Goal: Navigation & Orientation: Find specific page/section

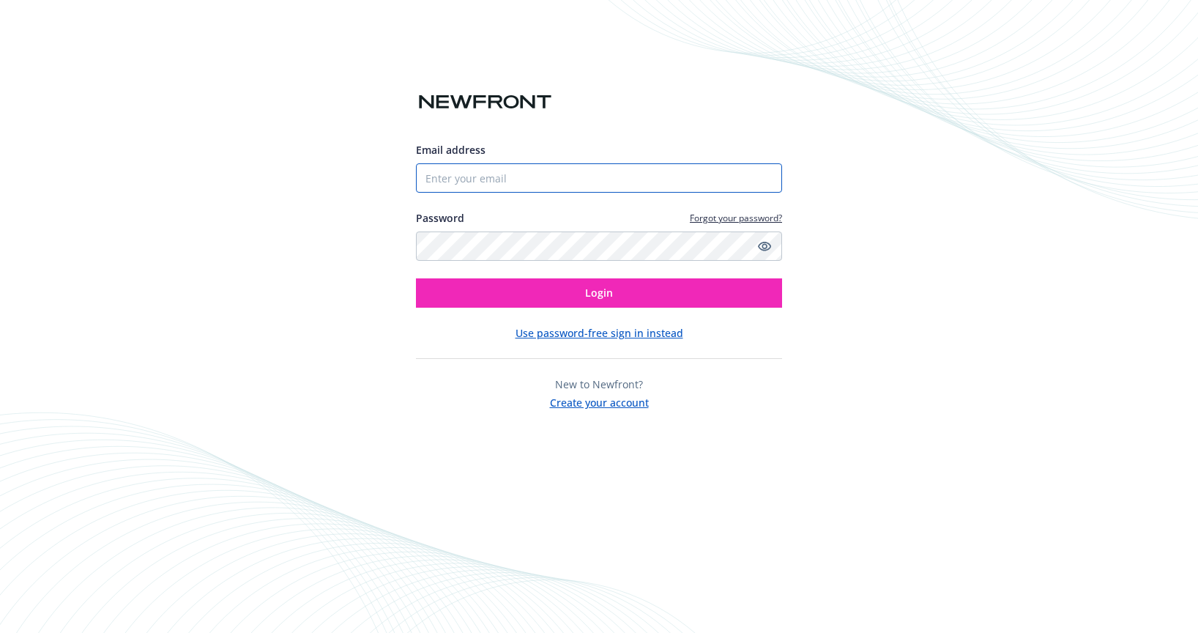
paste input "[EMAIL_ADDRESS][DOMAIN_NAME]"
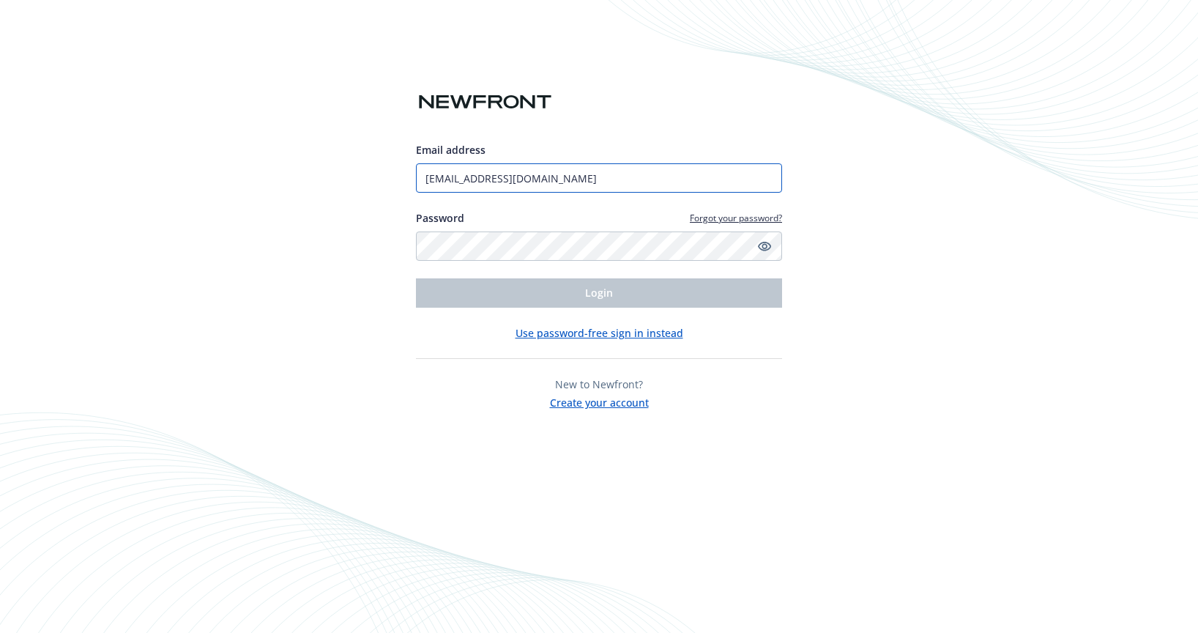
type input "[EMAIL_ADDRESS][DOMAIN_NAME]"
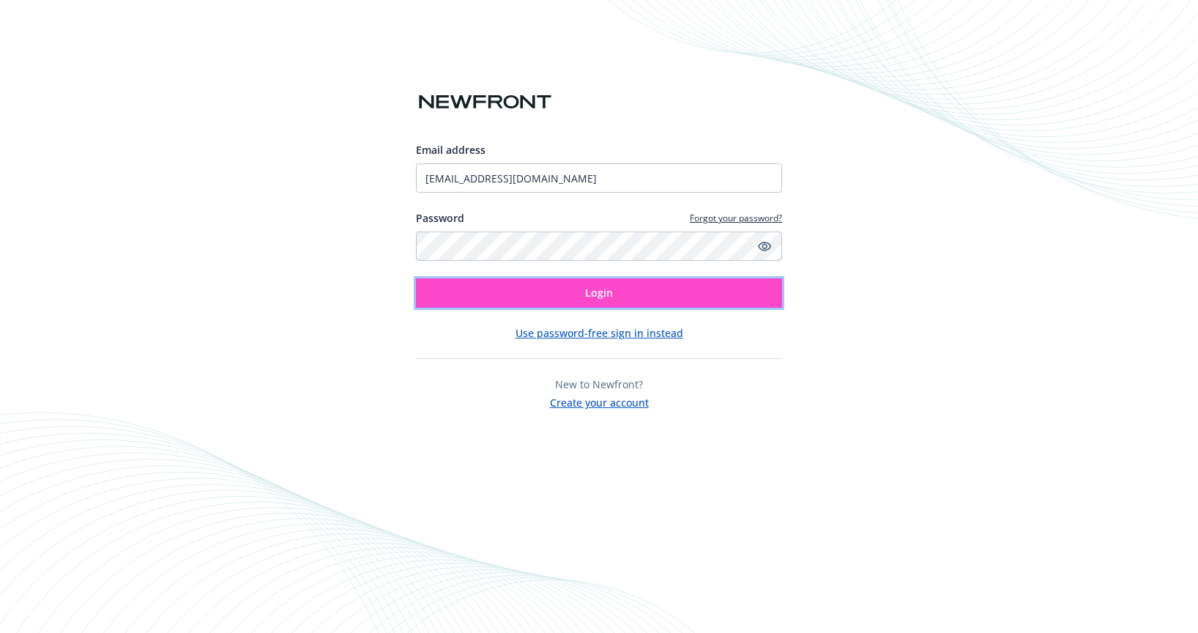
click at [576, 301] on button "Login" at bounding box center [599, 292] width 366 height 29
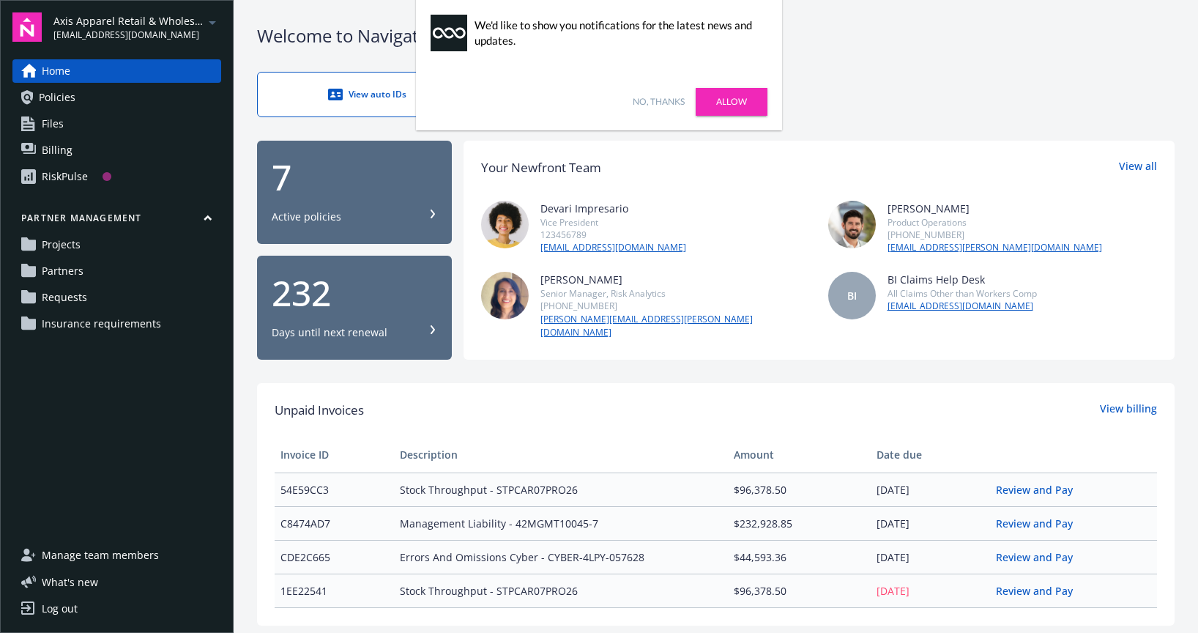
click at [660, 100] on link "No, thanks" at bounding box center [659, 101] width 52 height 13
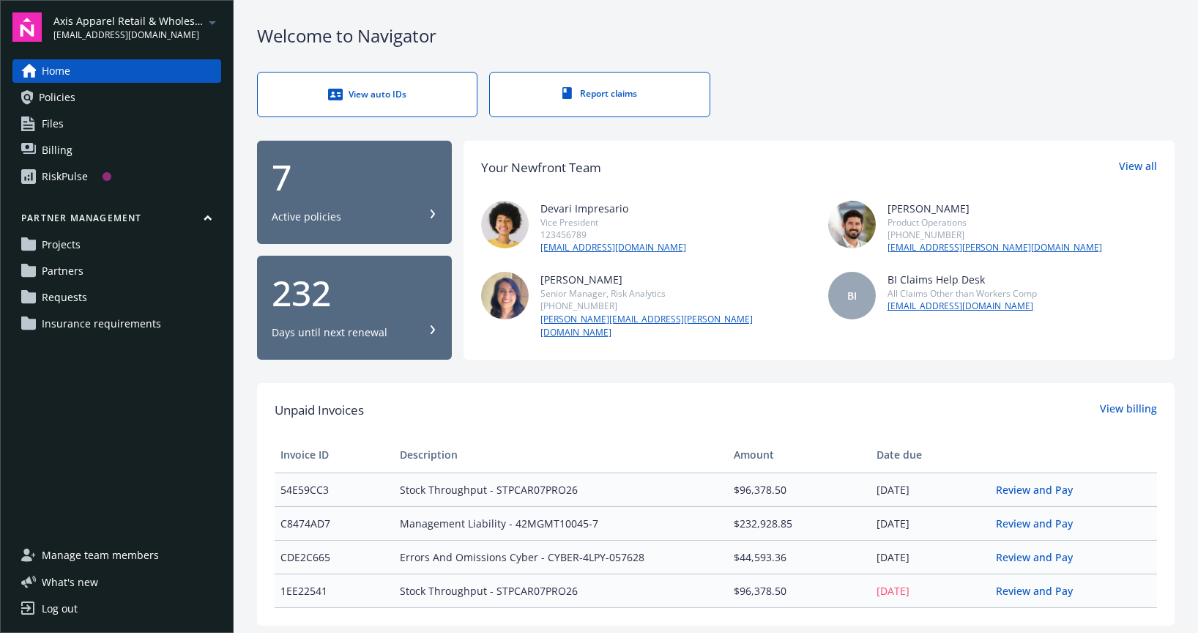
click at [156, 20] on span "Axis Apparel Retail & Wholesale, LLC" at bounding box center [128, 20] width 150 height 15
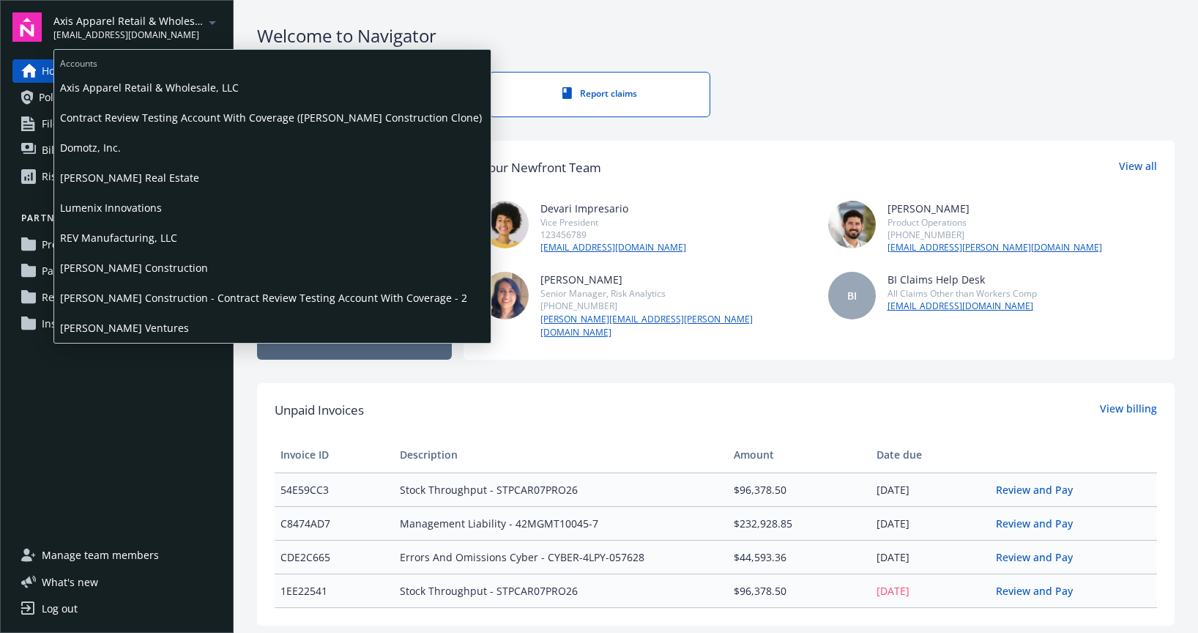
click at [157, 272] on span "[PERSON_NAME] Construction" at bounding box center [272, 268] width 425 height 30
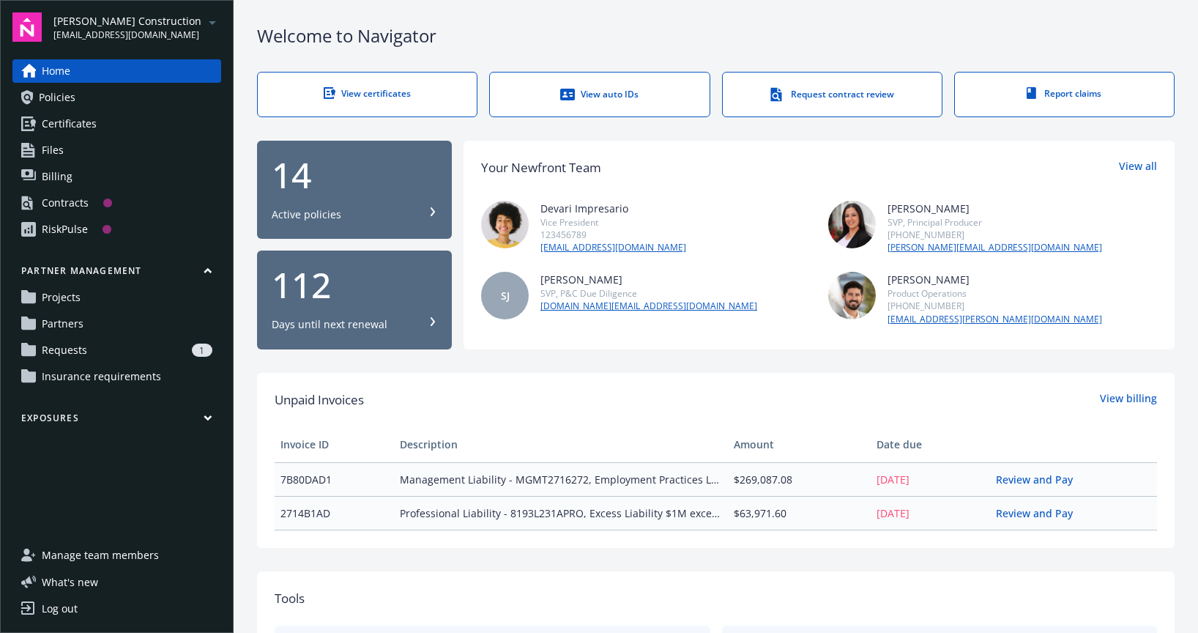
click at [210, 20] on icon "arrowDropDown" at bounding box center [213, 23] width 18 height 18
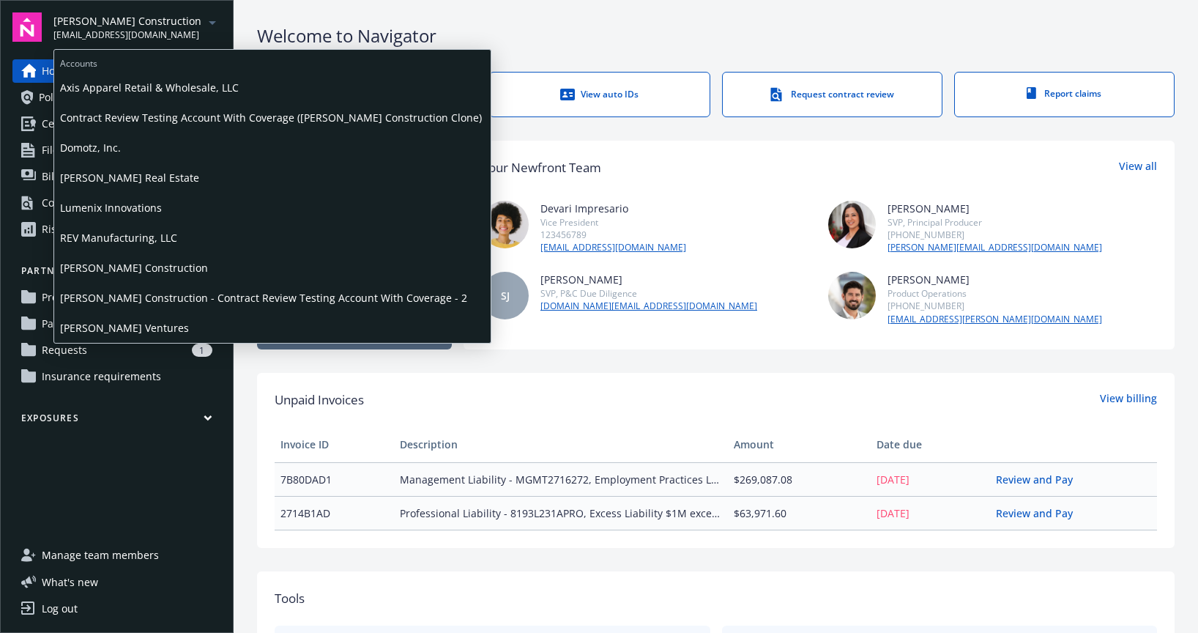
click at [126, 209] on span "Lumenix Innovations" at bounding box center [272, 208] width 425 height 30
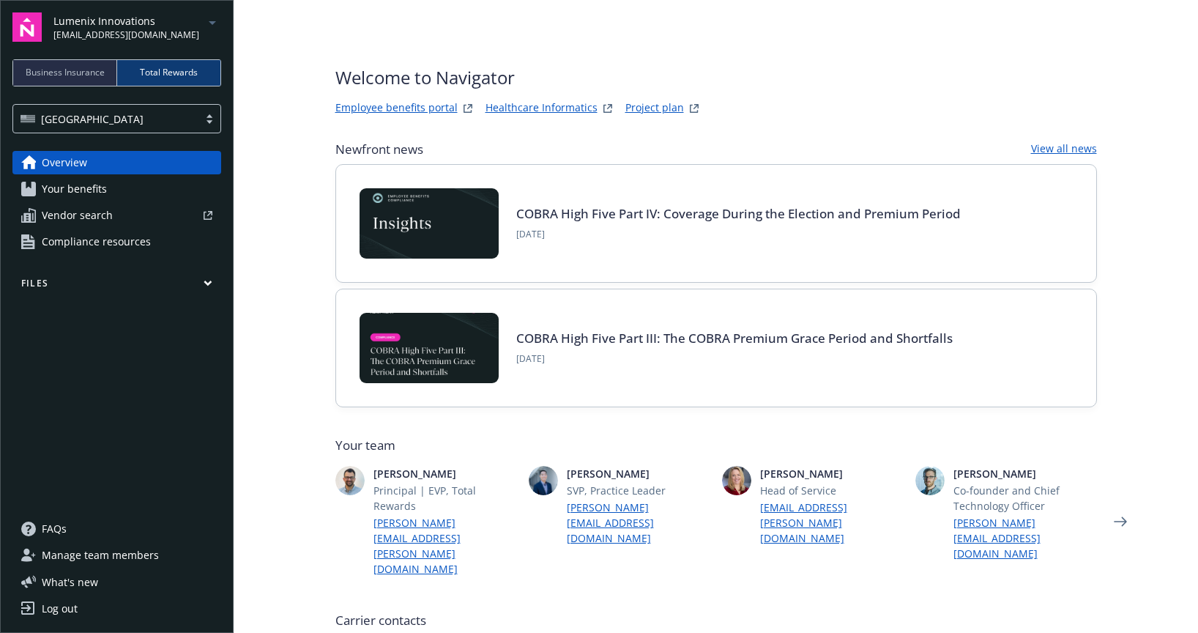
click at [72, 69] on span "Business Insurance" at bounding box center [65, 72] width 79 height 13
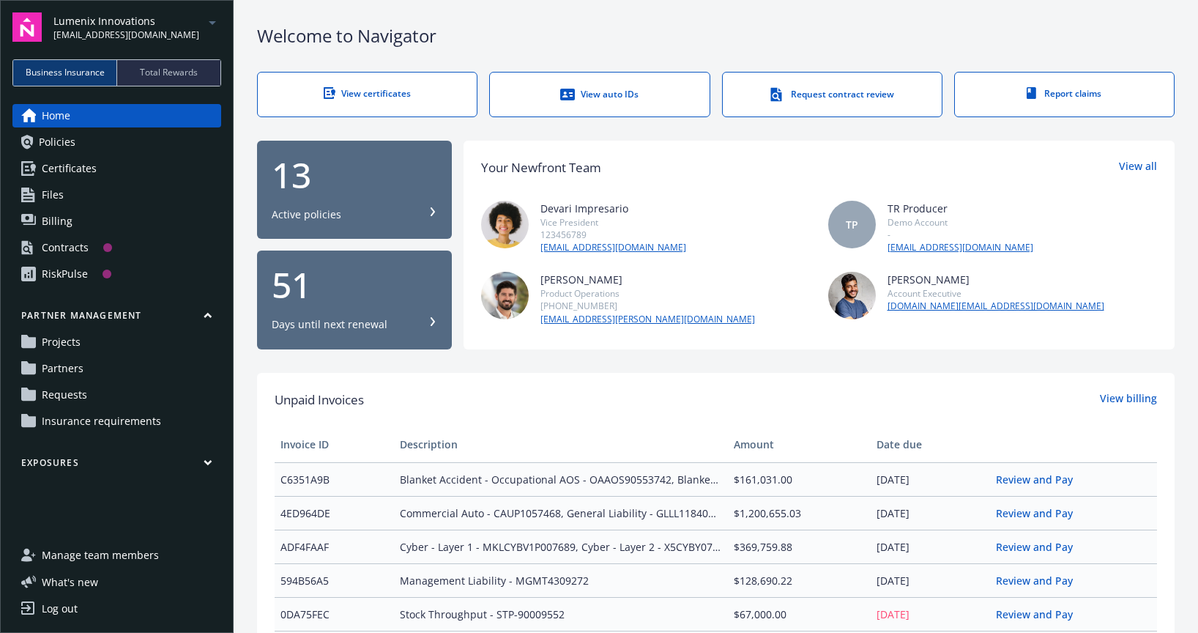
click at [206, 313] on icon "button" at bounding box center [208, 315] width 9 height 7
click at [207, 314] on icon "button" at bounding box center [207, 315] width 7 height 4
click at [209, 356] on icon "button" at bounding box center [208, 357] width 9 height 7
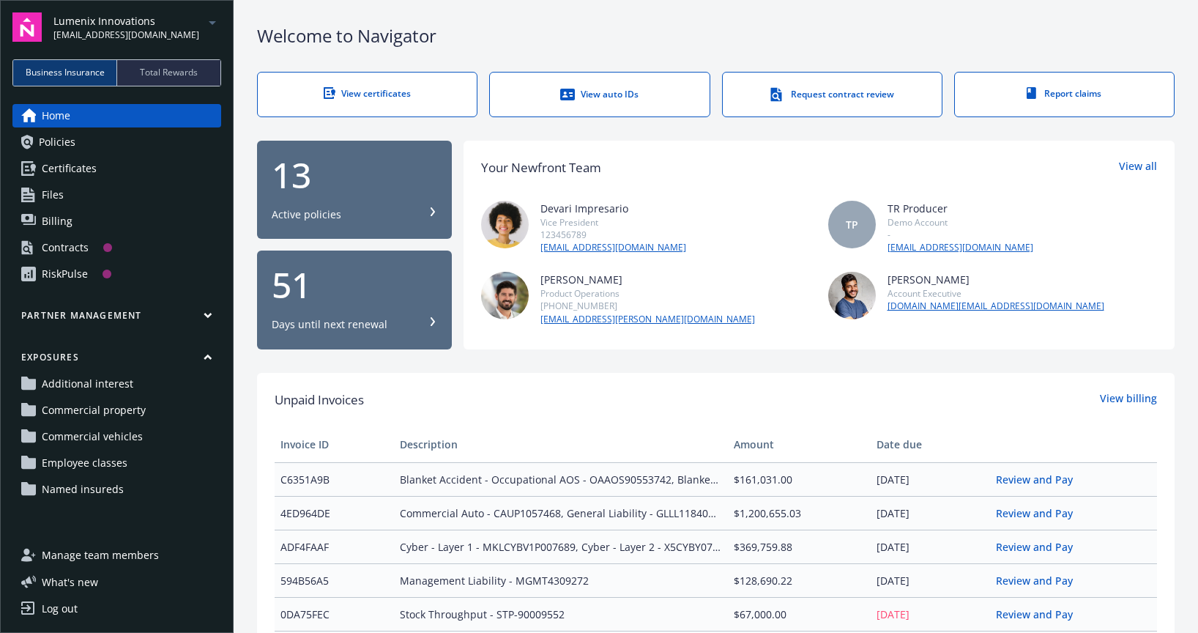
click at [93, 436] on span "Commercial vehicles" at bounding box center [92, 436] width 101 height 23
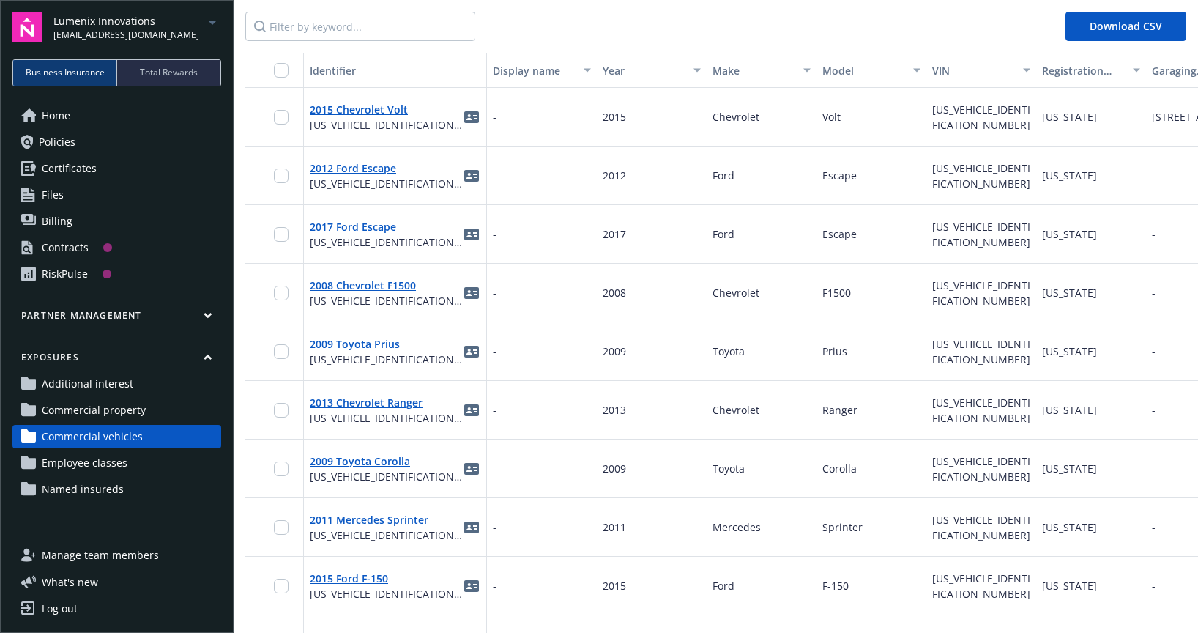
click at [87, 461] on span "Employee classes" at bounding box center [85, 462] width 86 height 23
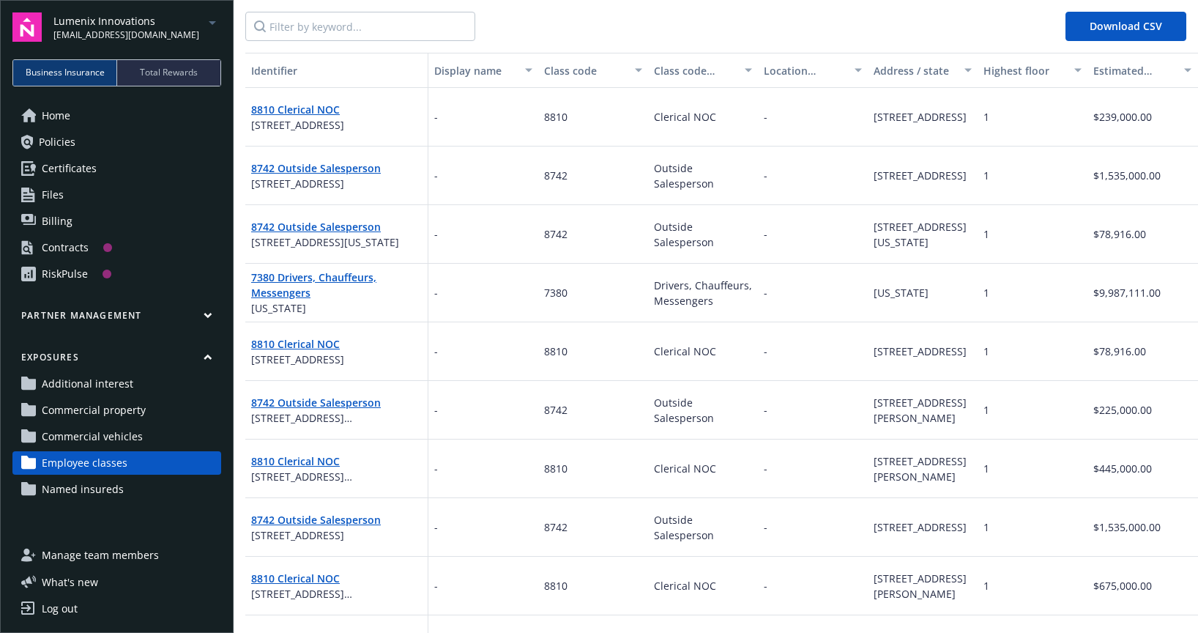
click at [206, 356] on icon "button" at bounding box center [207, 358] width 7 height 4
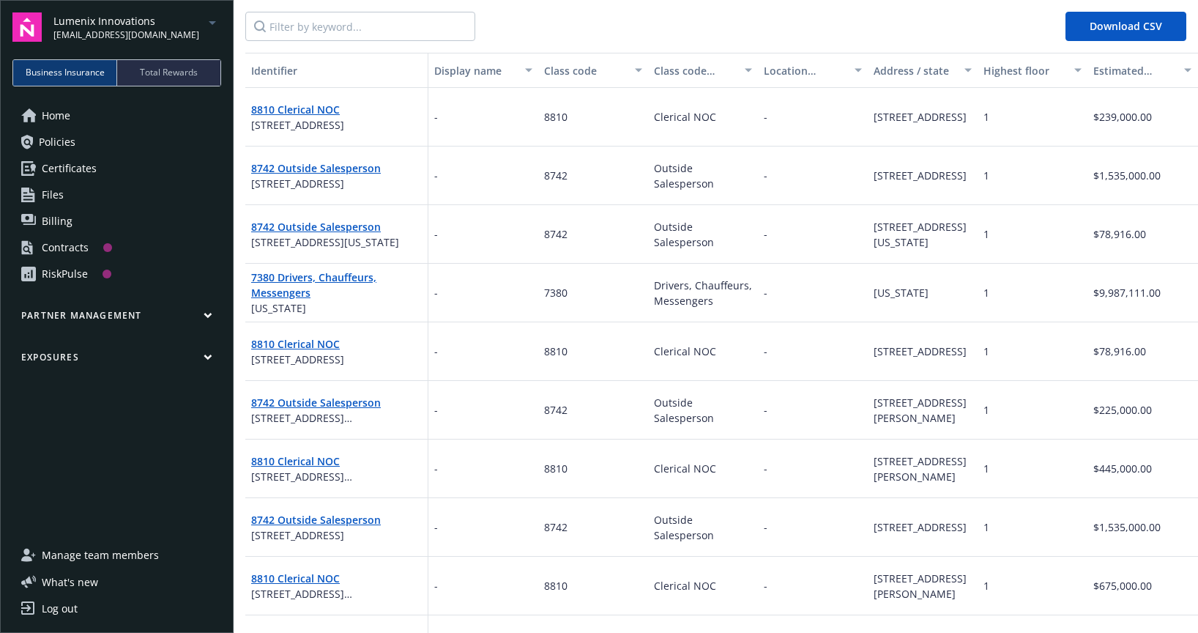
click at [54, 116] on span "Home" at bounding box center [56, 115] width 29 height 23
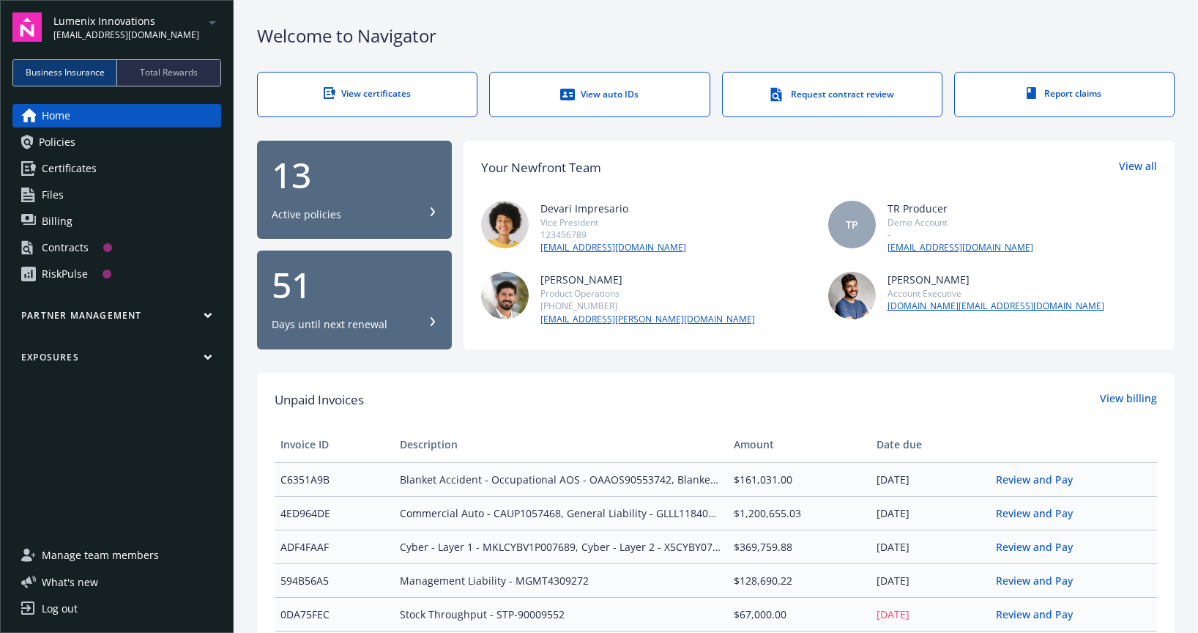
click at [53, 137] on span "Policies" at bounding box center [57, 141] width 37 height 23
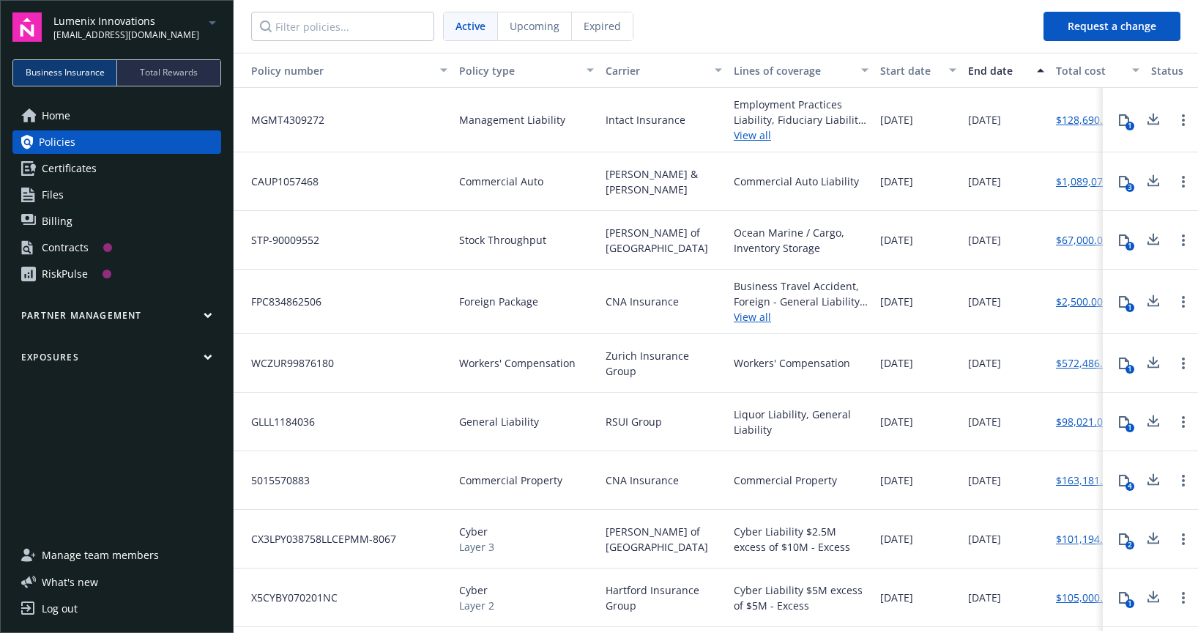
click at [86, 169] on span "Certificates" at bounding box center [69, 168] width 55 height 23
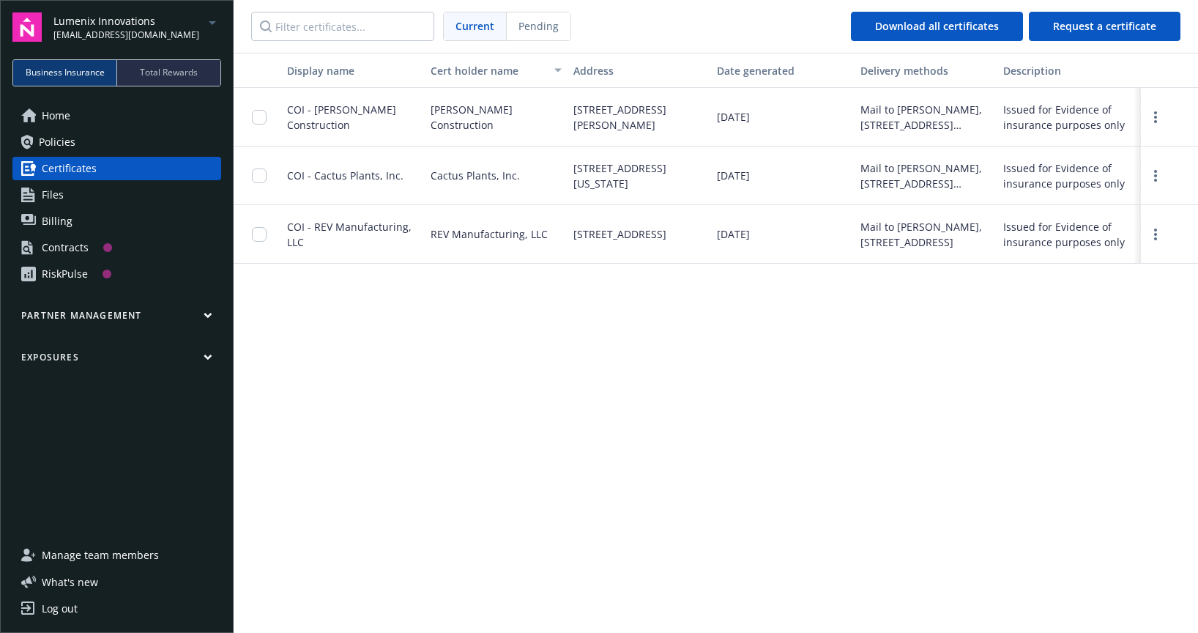
click at [109, 201] on link "Files" at bounding box center [116, 194] width 209 height 23
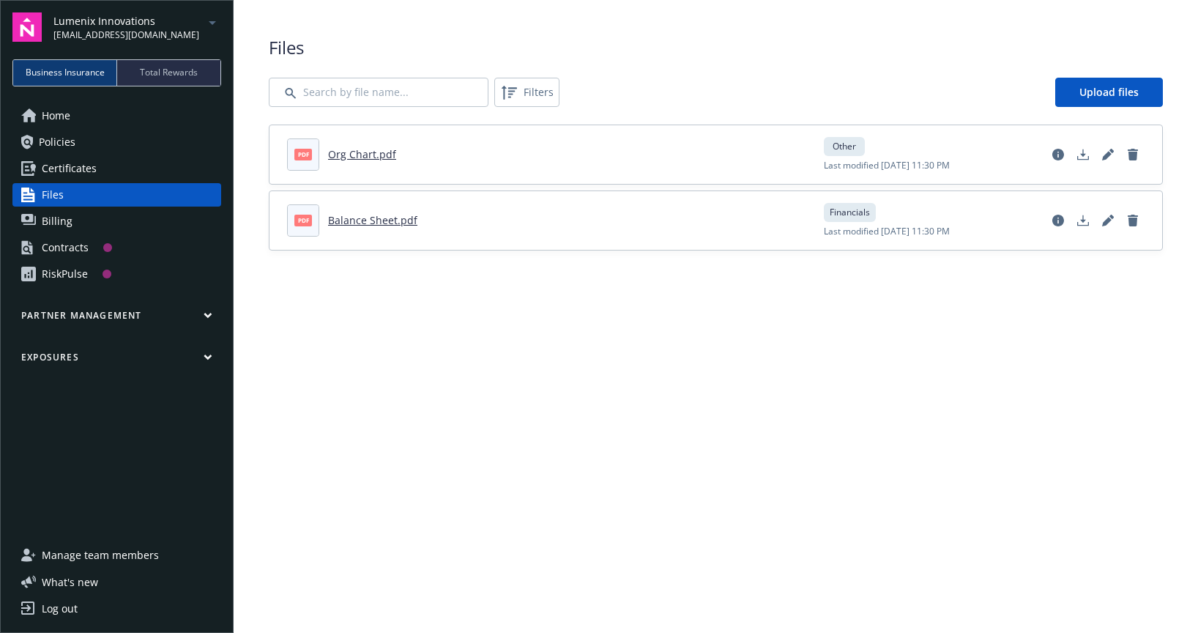
click at [105, 220] on link "Billing" at bounding box center [116, 220] width 209 height 23
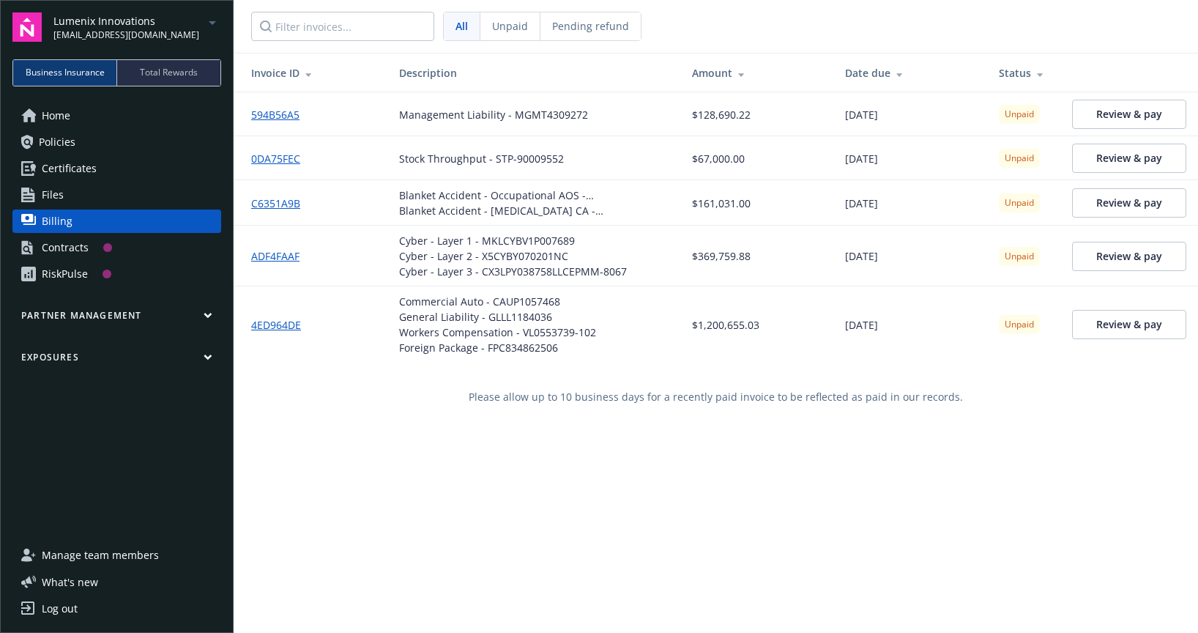
click at [71, 253] on div "Contracts" at bounding box center [65, 247] width 47 height 23
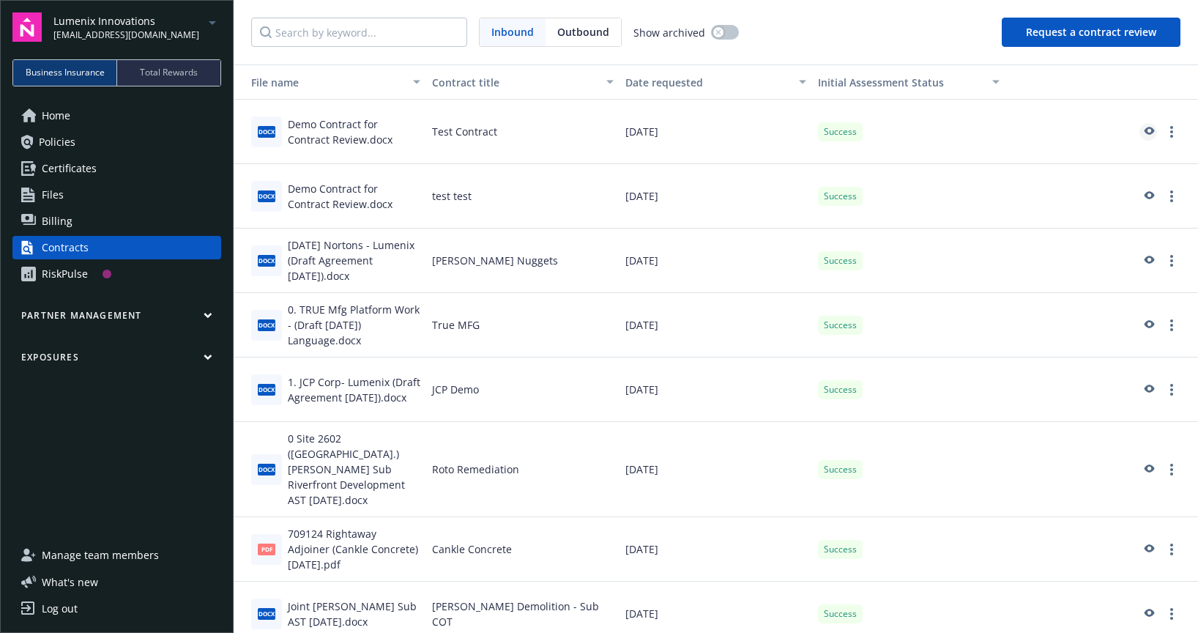
click at [1144, 129] on icon "preview" at bounding box center [1149, 131] width 10 height 8
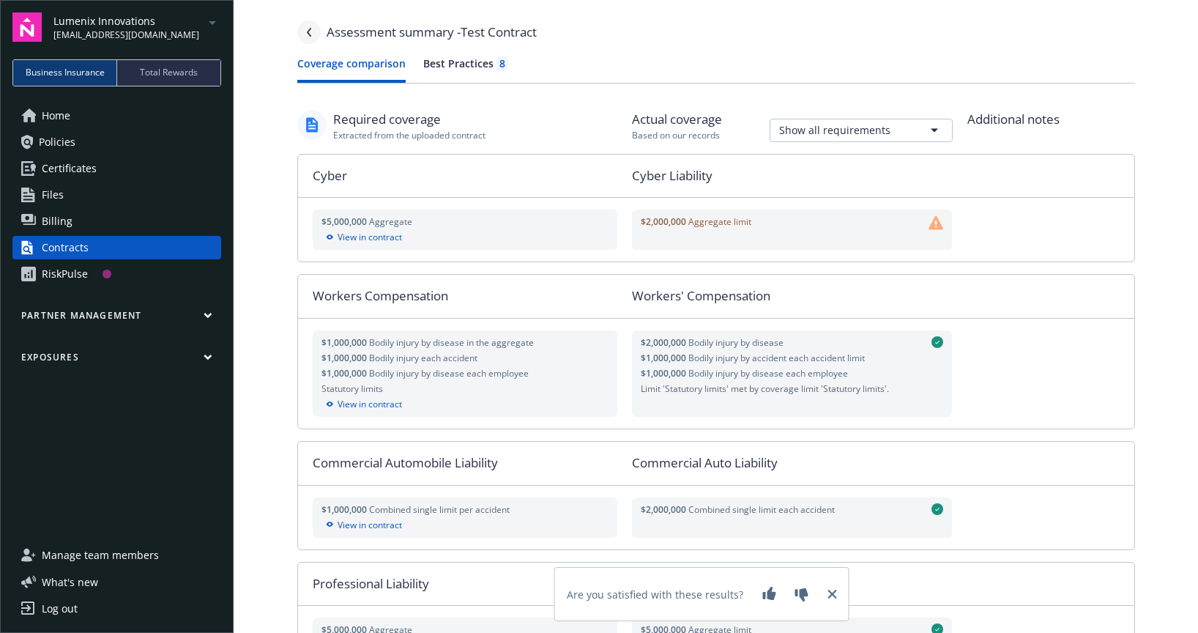
click at [306, 33] on icon "Navigate back" at bounding box center [308, 32] width 4 height 9
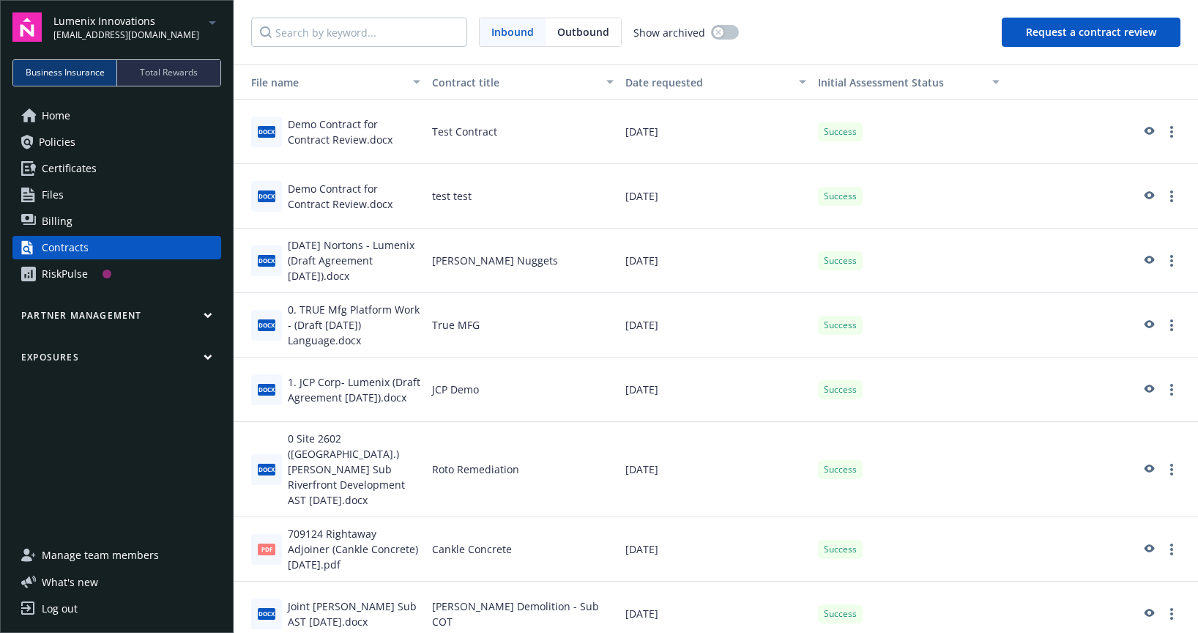
click at [209, 310] on button "Partner management" at bounding box center [116, 318] width 209 height 18
click at [209, 316] on icon "button" at bounding box center [207, 315] width 7 height 4
click at [69, 145] on span "Policies" at bounding box center [57, 141] width 37 height 23
